Goal: Transaction & Acquisition: Purchase product/service

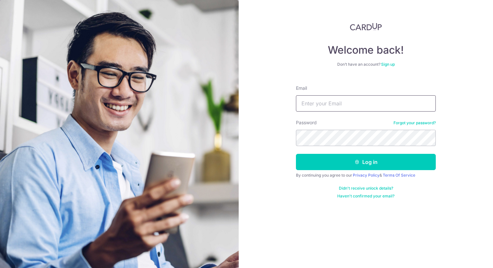
click at [340, 104] on input "Email" at bounding box center [366, 103] width 140 height 16
type input "[EMAIL_ADDRESS][DOMAIN_NAME]"
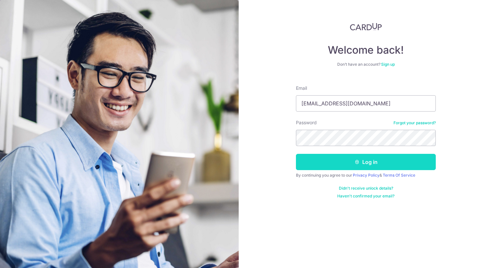
click at [348, 168] on button "Log in" at bounding box center [366, 162] width 140 height 16
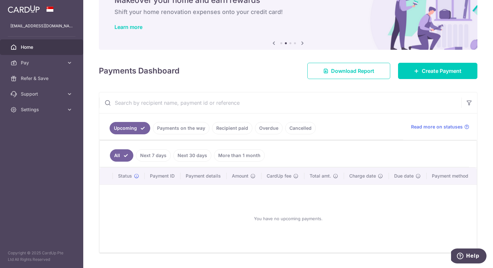
scroll to position [50, 0]
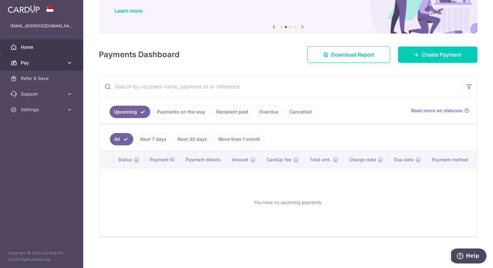
click at [47, 61] on span "Pay" at bounding box center [42, 63] width 43 height 7
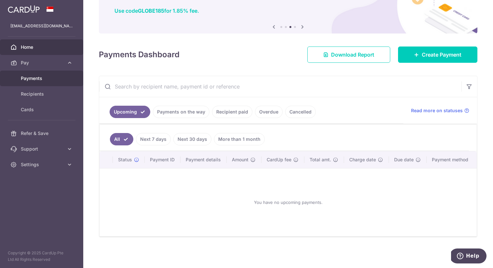
click at [43, 78] on span "Payments" at bounding box center [42, 78] width 43 height 7
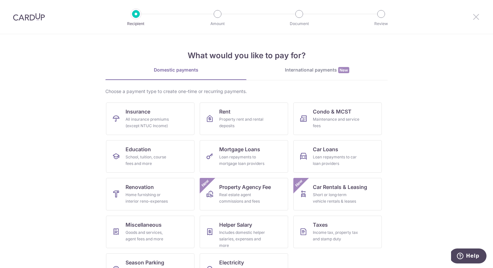
click at [474, 17] on icon at bounding box center [476, 17] width 8 height 8
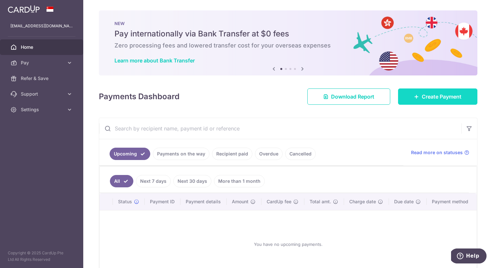
click at [433, 93] on span "Create Payment" at bounding box center [442, 97] width 40 height 8
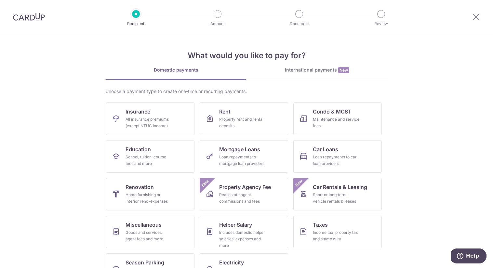
click at [29, 17] on img at bounding box center [29, 17] width 32 height 8
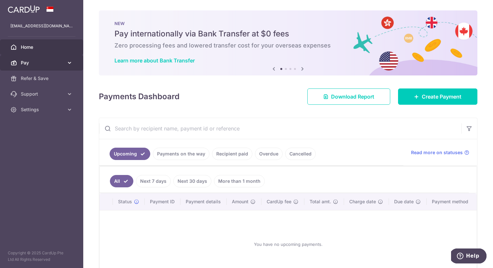
click at [41, 64] on span "Pay" at bounding box center [42, 63] width 43 height 7
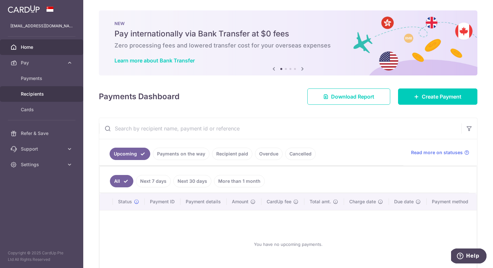
click at [44, 93] on span "Recipients" at bounding box center [42, 94] width 43 height 7
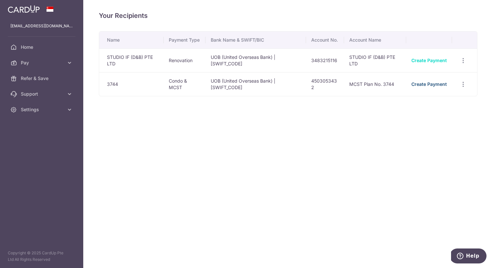
click at [437, 85] on link "Create Payment" at bounding box center [429, 84] width 35 height 6
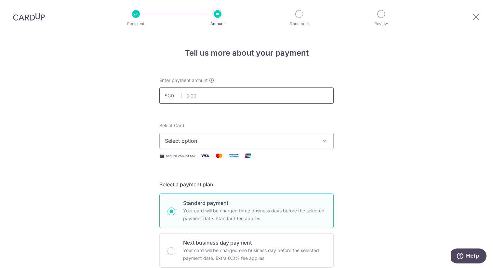
click at [234, 95] on input "text" at bounding box center [246, 96] width 174 height 16
type input "2,133.00"
click at [208, 141] on span "Select option" at bounding box center [241, 141] width 152 height 8
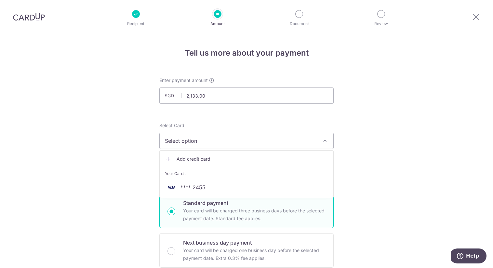
click at [203, 159] on span "Add credit card" at bounding box center [253, 159] width 152 height 7
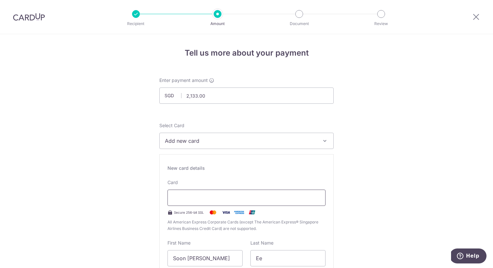
click at [199, 192] on div at bounding box center [247, 198] width 158 height 16
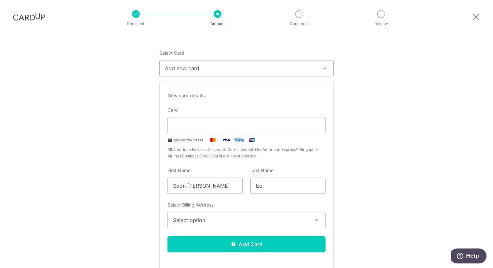
scroll to position [74, 0]
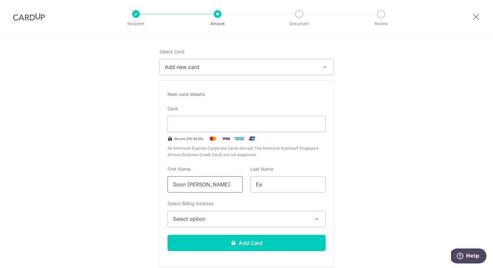
drag, startPoint x: 228, startPoint y: 186, endPoint x: 92, endPoint y: 173, distance: 136.0
type input "James"
click at [175, 217] on span "Select option" at bounding box center [240, 219] width 135 height 8
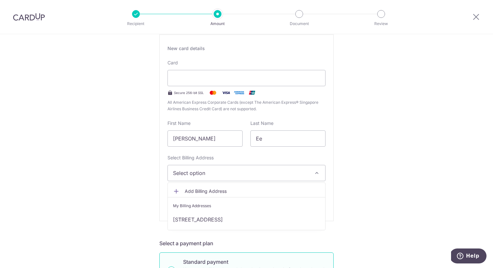
scroll to position [122, 0]
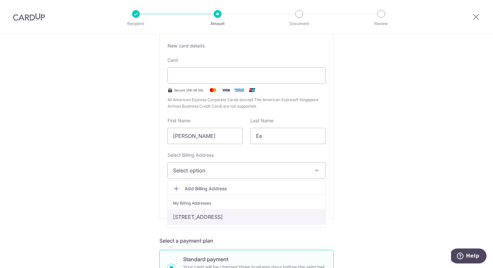
click at [199, 216] on link "[STREET_ADDRESS]" at bounding box center [246, 217] width 157 height 16
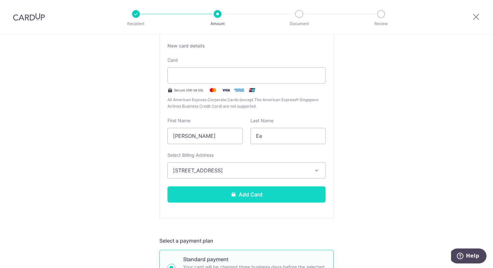
click at [221, 196] on button "Add Card" at bounding box center [247, 194] width 158 height 16
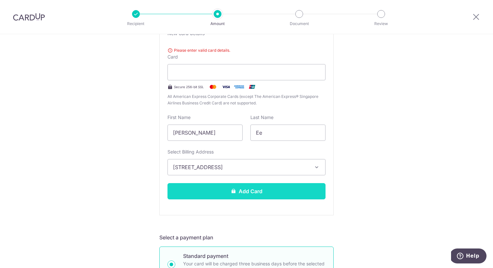
scroll to position [135, 0]
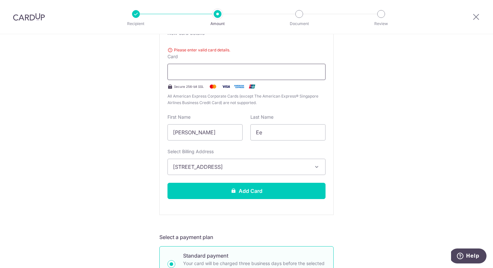
click at [281, 79] on div at bounding box center [247, 72] width 158 height 16
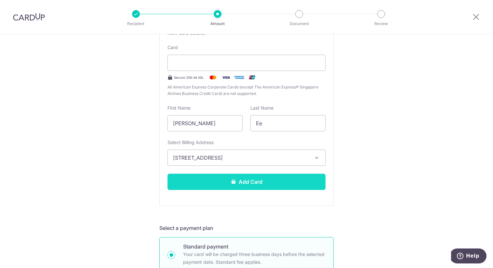
click at [252, 185] on button "Add Card" at bounding box center [247, 182] width 158 height 16
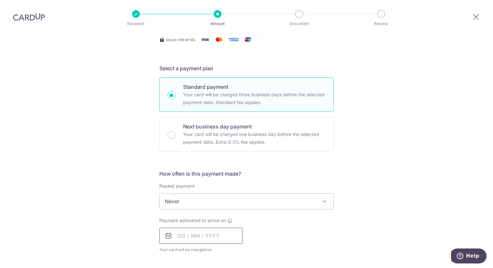
scroll to position [134, 0]
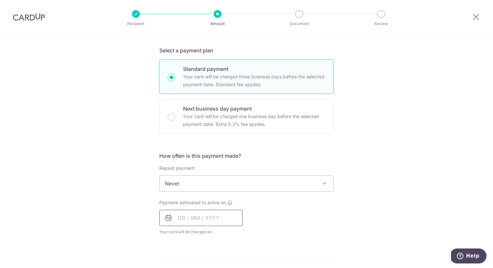
click at [231, 211] on input "text" at bounding box center [200, 218] width 83 height 16
click at [123, 213] on div "Tell us more about your payment Enter payment amount SGD 2,133.00 2133.00 Card …" at bounding box center [246, 194] width 493 height 589
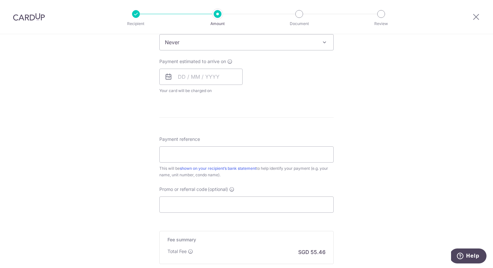
scroll to position [276, 0]
click at [178, 82] on input "text" at bounding box center [200, 76] width 83 height 16
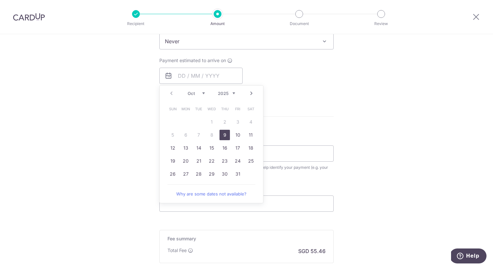
click at [225, 137] on link "9" at bounding box center [225, 135] width 10 height 10
type input "09/10/2025"
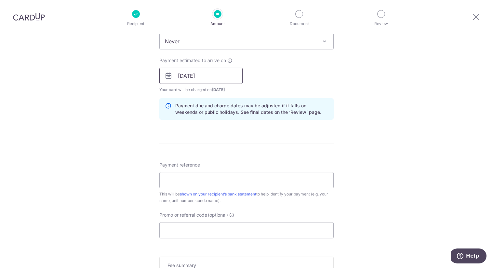
click at [214, 77] on input "09/10/2025" at bounding box center [200, 76] width 83 height 16
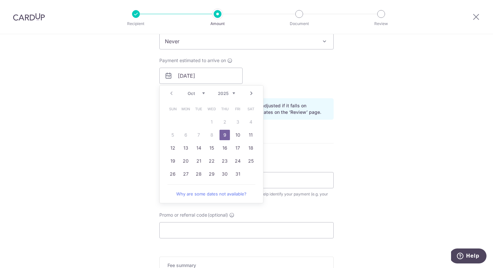
click at [225, 133] on link "9" at bounding box center [225, 135] width 10 height 10
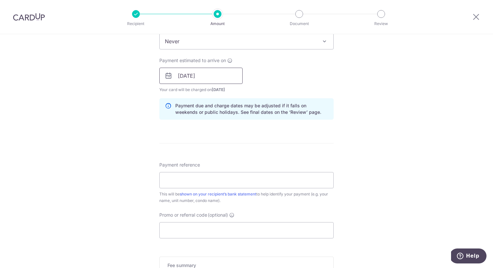
click at [219, 82] on input "[DATE]" at bounding box center [200, 76] width 83 height 16
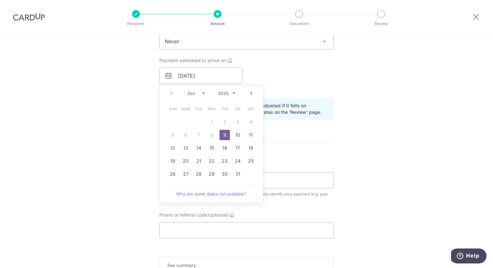
click at [223, 133] on link "9" at bounding box center [225, 135] width 10 height 10
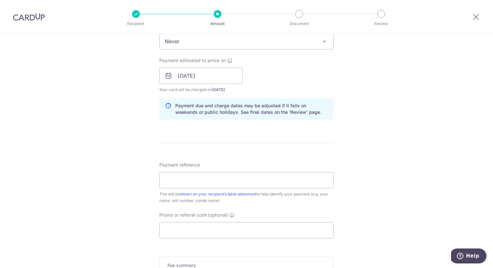
click at [109, 159] on div "Tell us more about your payment Enter payment amount SGD 2,133.00 2133.00 Card …" at bounding box center [246, 65] width 493 height 615
click at [179, 179] on input "Payment reference" at bounding box center [246, 180] width 174 height 16
type input "Unit 19 01"
click at [107, 201] on div "Tell us more about your payment Enter payment amount SGD 2,133.00 2133.00 Card …" at bounding box center [246, 65] width 493 height 615
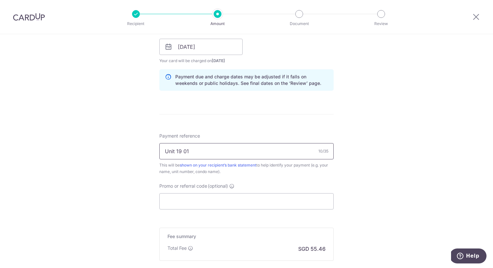
scroll to position [311, 0]
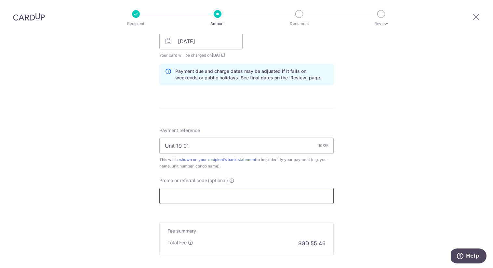
click at [217, 199] on input "Promo or referral code (optional)" at bounding box center [246, 196] width 174 height 16
paste input "OFF225"
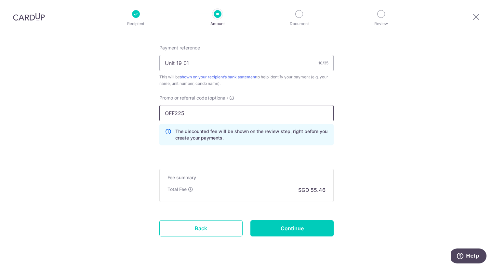
scroll to position [394, 0]
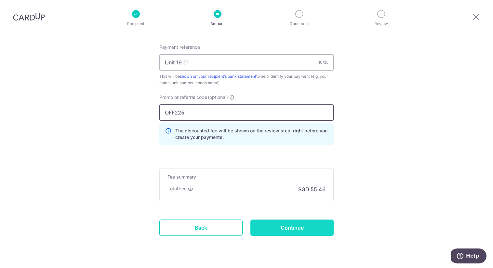
type input "OFF225"
click at [301, 228] on input "Continue" at bounding box center [292, 228] width 83 height 16
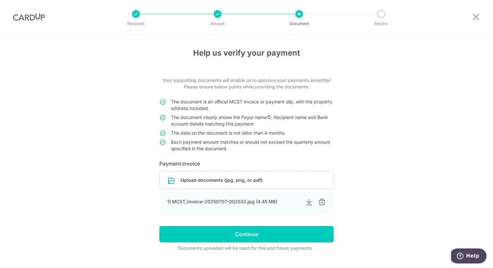
click at [381, 204] on div "Help us verify your payment Your supporting documents will enable us to approve…" at bounding box center [246, 158] width 493 height 248
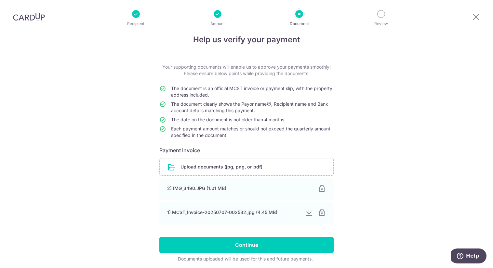
scroll to position [15, 0]
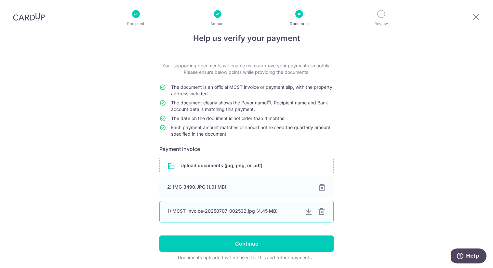
click at [323, 210] on div at bounding box center [322, 212] width 8 height 8
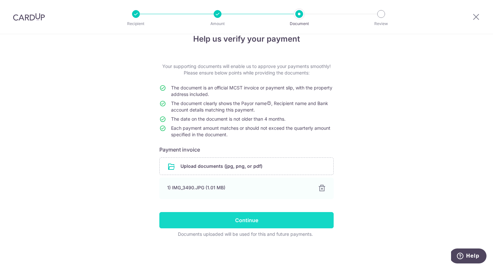
click at [279, 221] on input "Continue" at bounding box center [246, 220] width 174 height 16
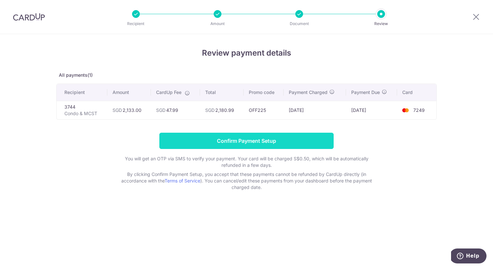
click at [257, 143] on input "Confirm Payment Setup" at bounding box center [246, 141] width 174 height 16
